Goal: Transaction & Acquisition: Purchase product/service

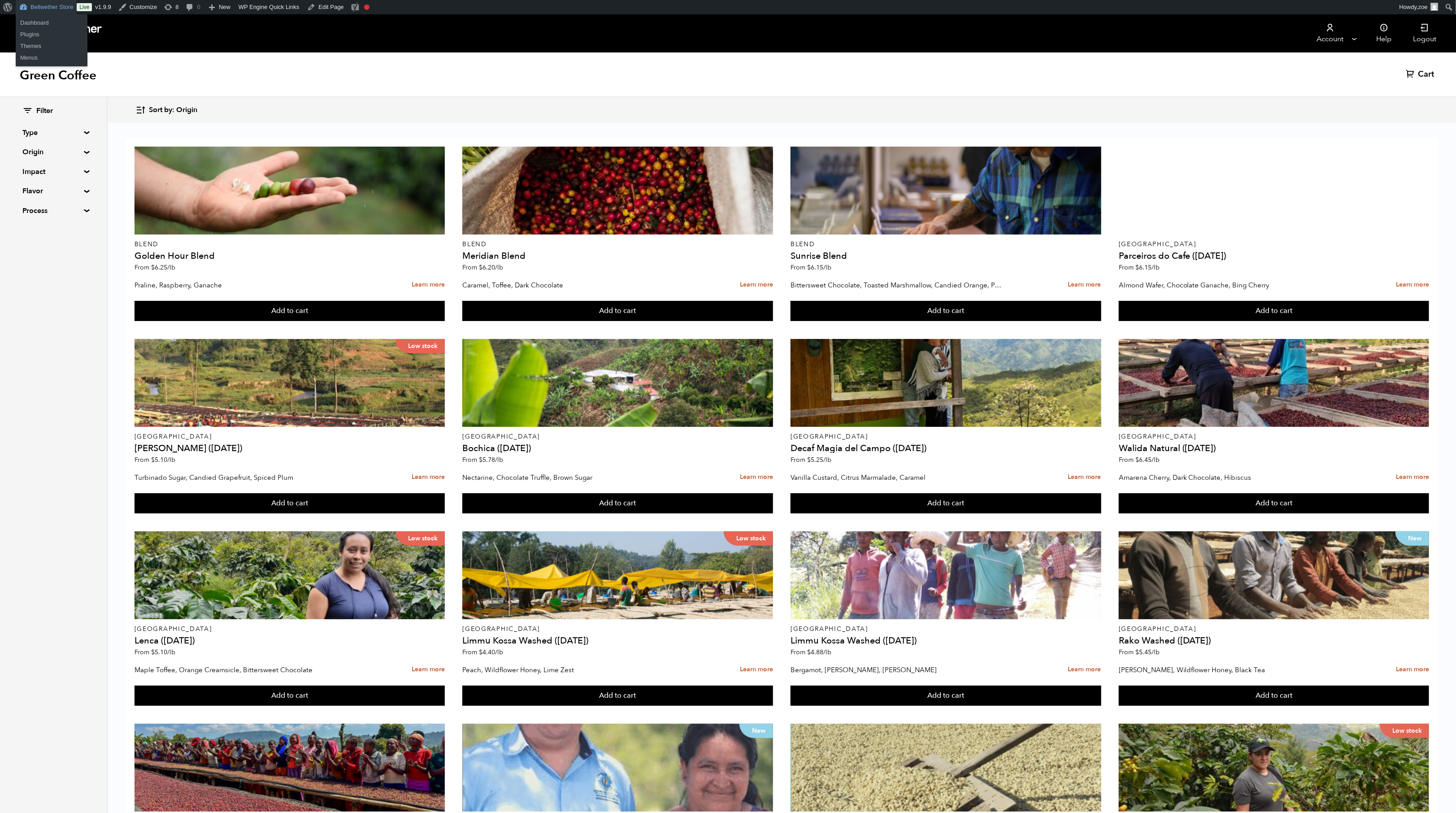
click at [51, 6] on link "Bellwether Store" at bounding box center [46, 7] width 61 height 14
click at [84, 153] on summary "Origin" at bounding box center [53, 152] width 62 height 11
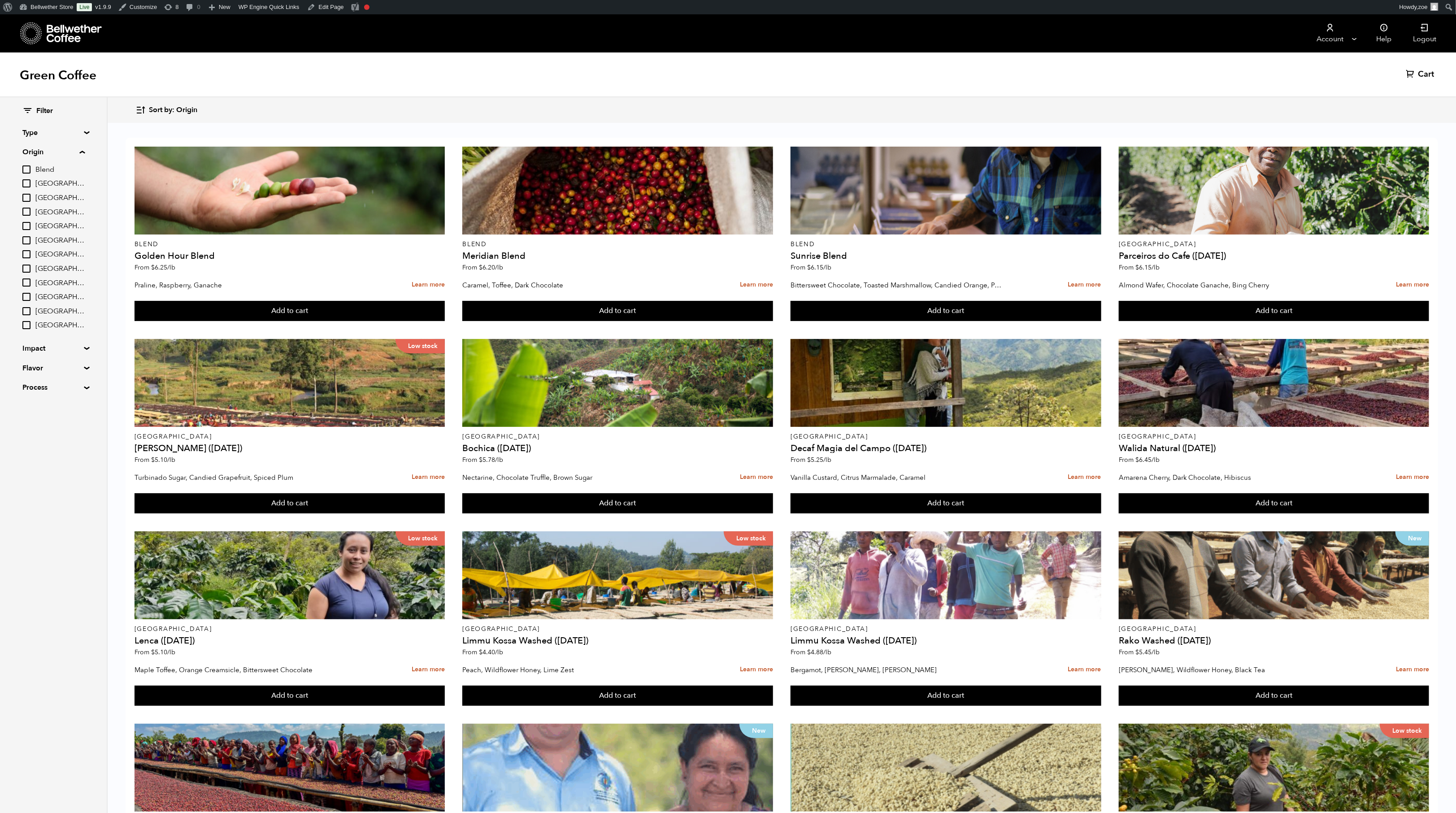
click at [28, 307] on input "[GEOGRAPHIC_DATA]" at bounding box center [27, 311] width 8 height 8
checkbox input "true"
